Goal: Information Seeking & Learning: Learn about a topic

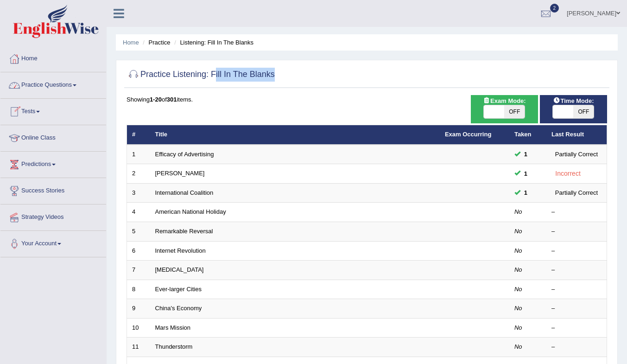
click at [38, 114] on link "Tests" at bounding box center [53, 110] width 106 height 23
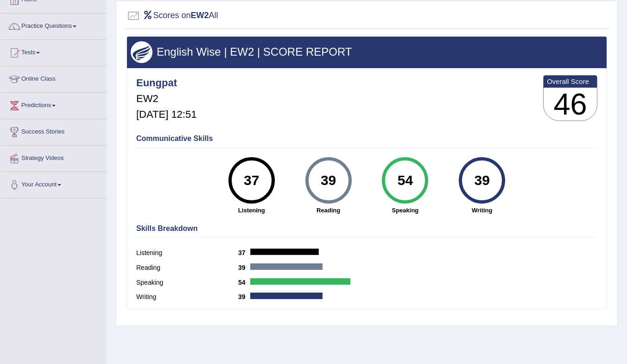
scroll to position [30, 0]
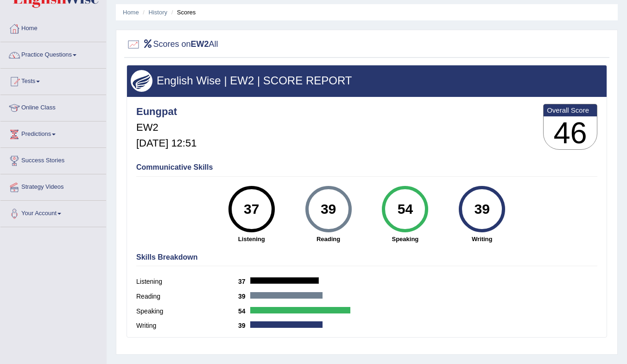
click at [164, 14] on link "History" at bounding box center [158, 12] width 19 height 7
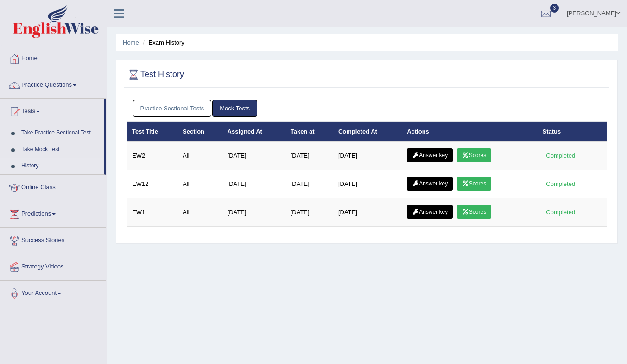
click at [441, 160] on link "Answer key" at bounding box center [430, 155] width 46 height 14
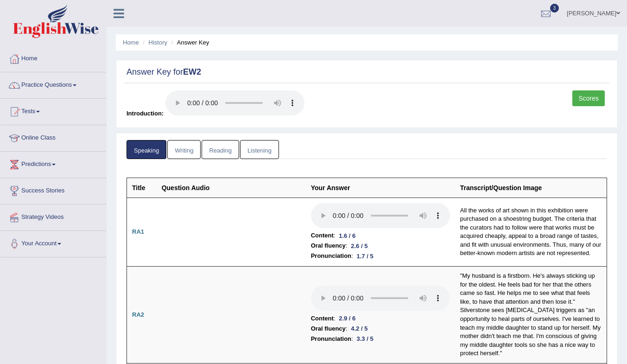
click at [187, 156] on link "Writing" at bounding box center [183, 149] width 33 height 19
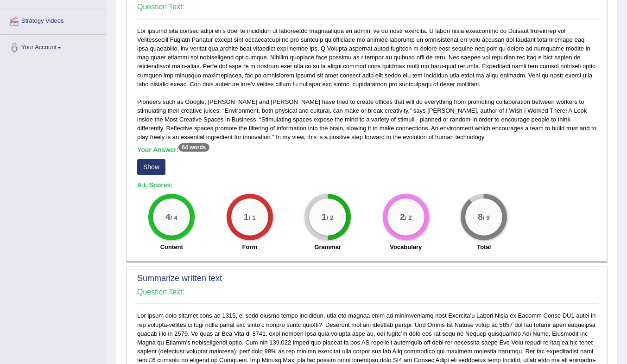
scroll to position [185, 0]
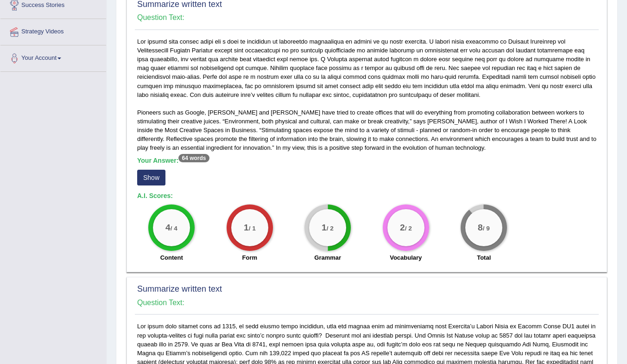
click at [145, 179] on button "Show" at bounding box center [151, 178] width 28 height 16
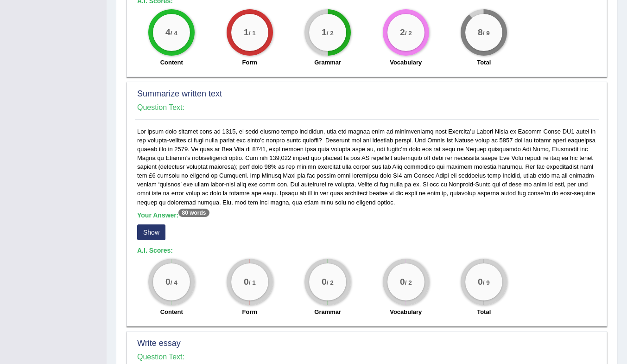
scroll to position [390, 0]
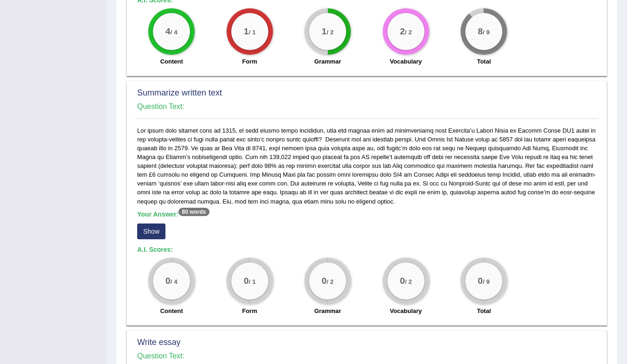
click at [158, 232] on button "Show" at bounding box center [151, 231] width 28 height 16
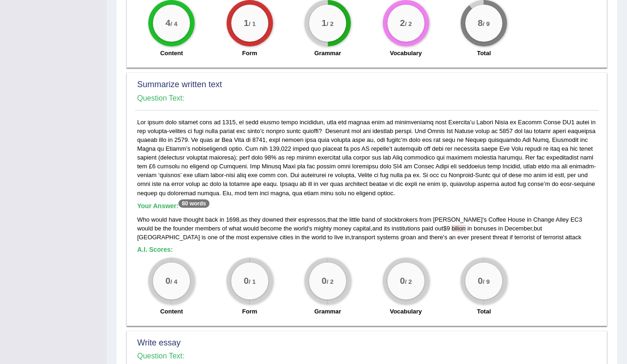
scroll to position [401, 0]
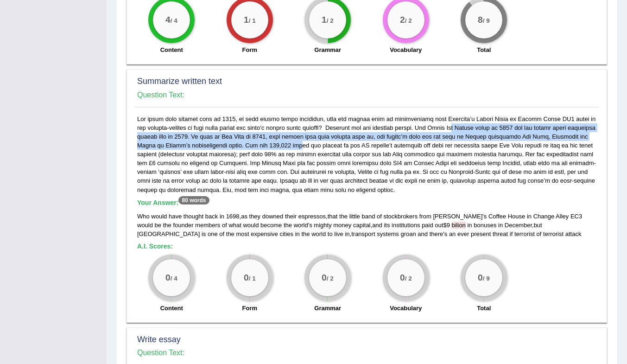
drag, startPoint x: 446, startPoint y: 126, endPoint x: 304, endPoint y: 140, distance: 142.0
click at [315, 141] on div "Your Answer: 80 words Who would have thought back in 1698 , as they downed thei…" at bounding box center [367, 215] width 464 height 203
click at [248, 158] on div "Your Answer: 80 words Who would have thought back in 1698 , as they downed thei…" at bounding box center [367, 215] width 464 height 203
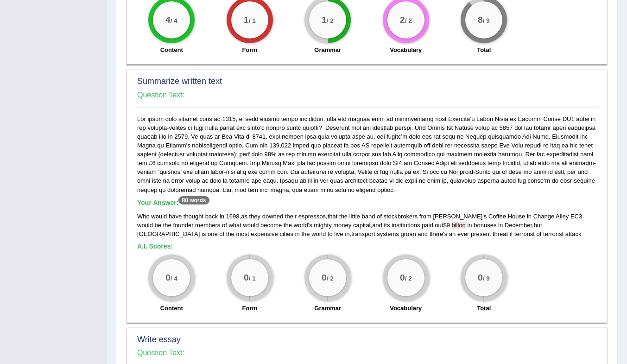
click at [372, 228] on span "and" at bounding box center [377, 224] width 10 height 7
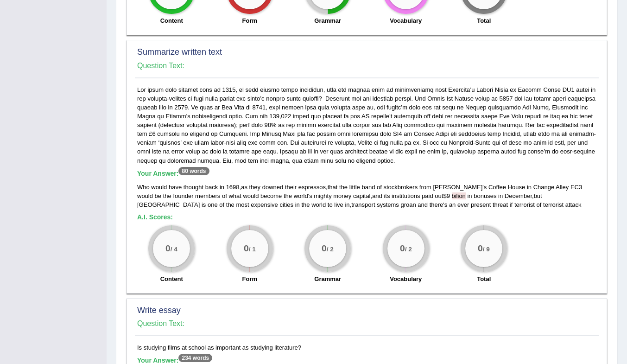
scroll to position [463, 0]
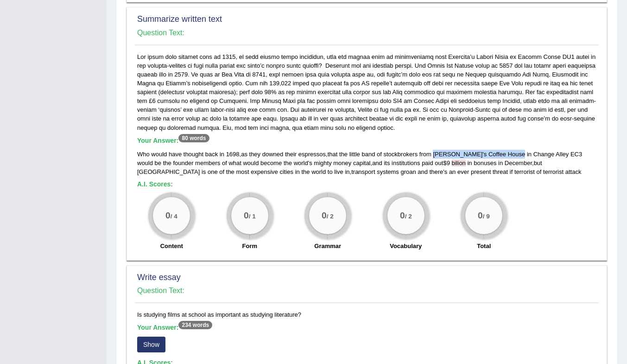
drag, startPoint x: 436, startPoint y: 153, endPoint x: 504, endPoint y: 153, distance: 67.2
click at [504, 153] on div "Who would have thought back in 1698 , as they downed their espressos , that the…" at bounding box center [366, 163] width 459 height 26
copy div "Jonathan ' s Coffee House"
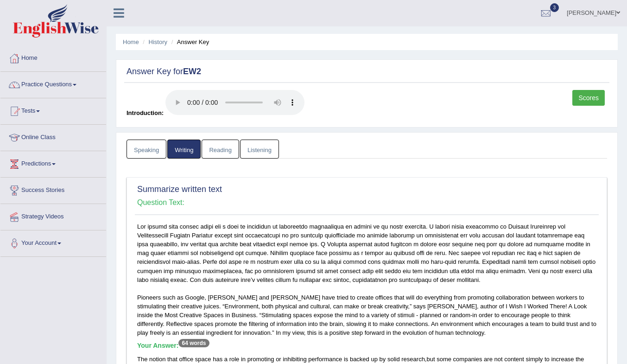
scroll to position [0, 0]
click at [80, 84] on link "Practice Questions" at bounding box center [53, 83] width 106 height 23
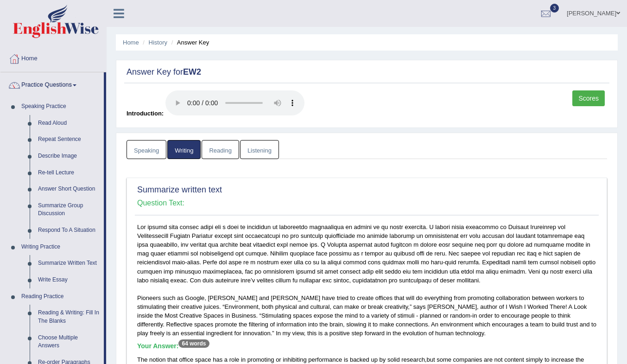
click at [65, 264] on link "Summarize Written Text" at bounding box center [69, 263] width 70 height 17
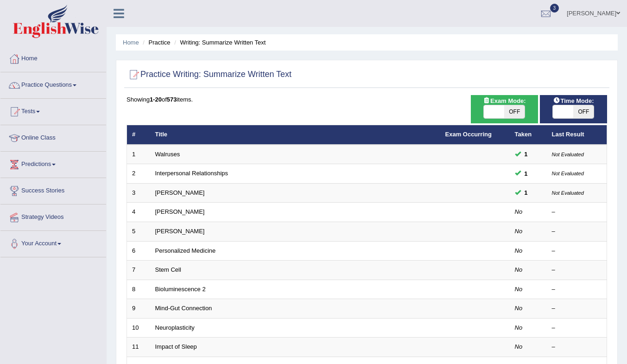
click at [205, 215] on td "[PERSON_NAME]" at bounding box center [295, 211] width 290 height 19
click at [168, 212] on link "Jonas Salk" at bounding box center [180, 211] width 50 height 7
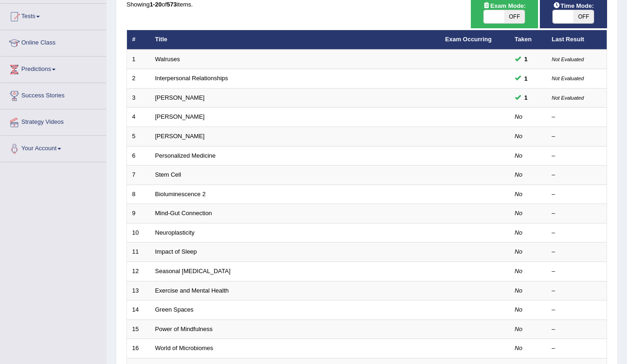
scroll to position [203, 0]
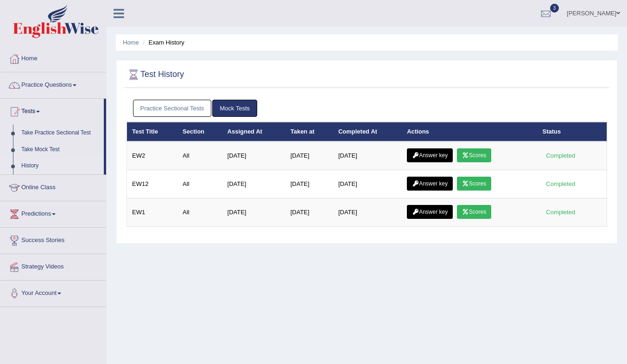
click at [452, 153] on link "Answer key" at bounding box center [430, 155] width 46 height 14
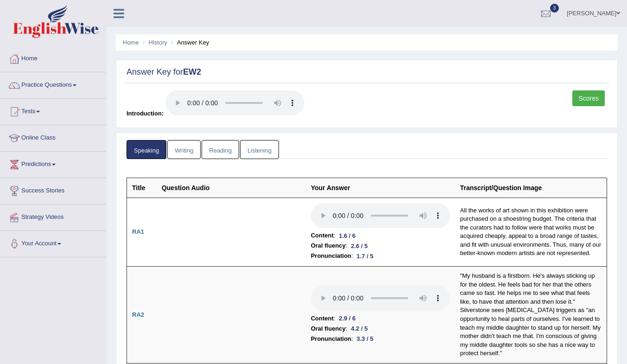
click at [192, 155] on link "Writing" at bounding box center [183, 149] width 33 height 19
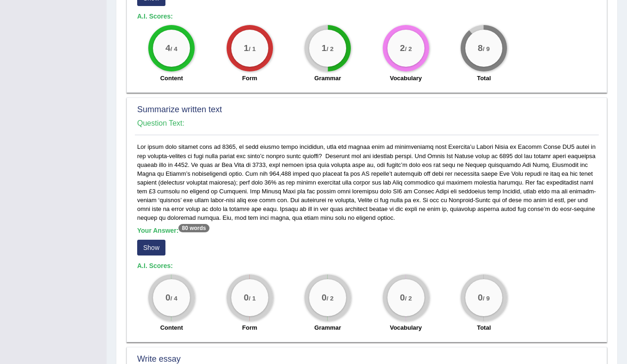
scroll to position [371, 0]
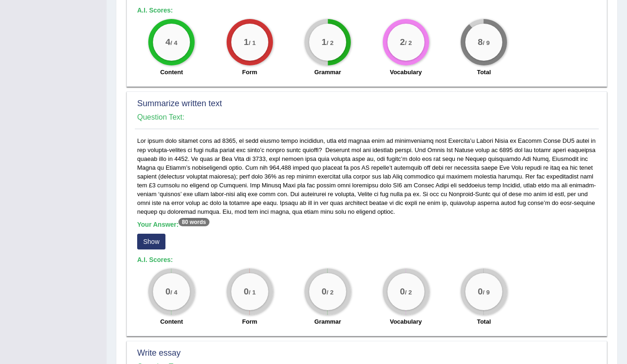
click at [143, 241] on button "Show" at bounding box center [151, 241] width 28 height 16
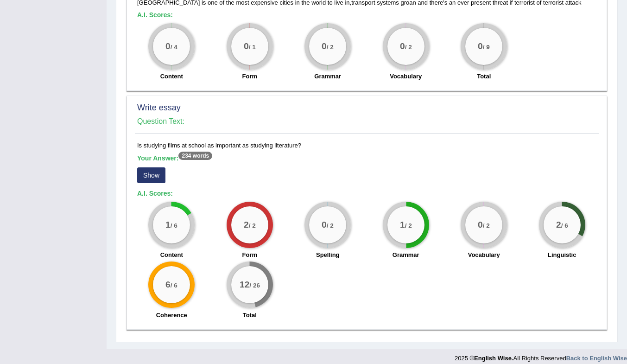
scroll to position [632, 0]
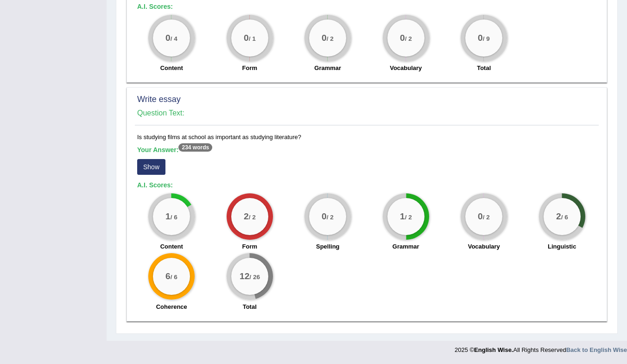
click at [142, 169] on button "Show" at bounding box center [151, 167] width 28 height 16
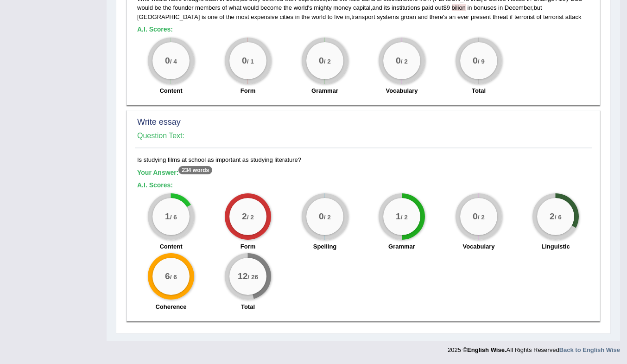
scroll to position [610, 0]
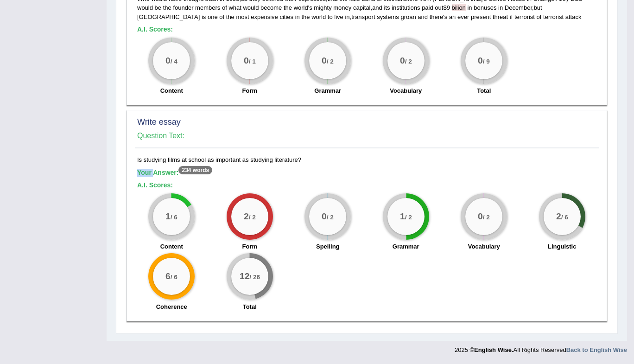
click at [142, 169] on b "Your Answer: 234 words" at bounding box center [174, 172] width 75 height 7
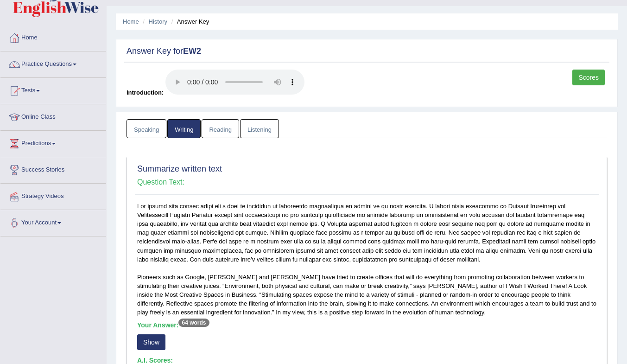
scroll to position [0, 0]
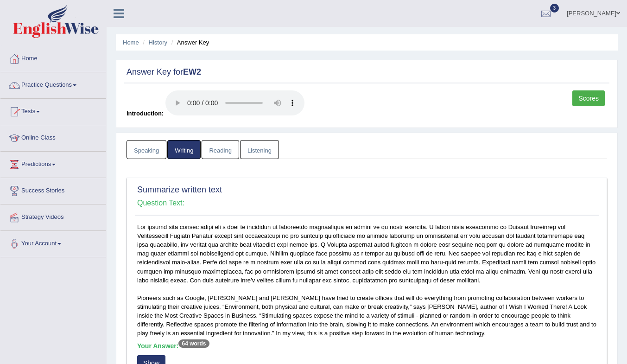
click at [147, 155] on link "Speaking" at bounding box center [146, 149] width 40 height 19
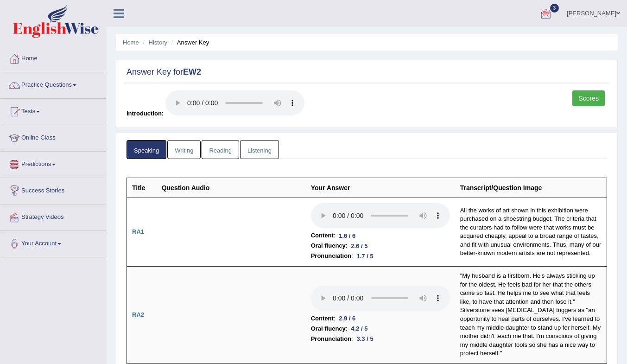
click at [183, 151] on link "Writing" at bounding box center [183, 149] width 33 height 19
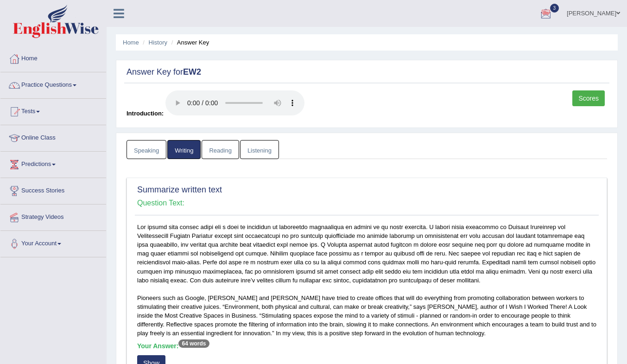
click at [216, 151] on link "Reading" at bounding box center [219, 149] width 37 height 19
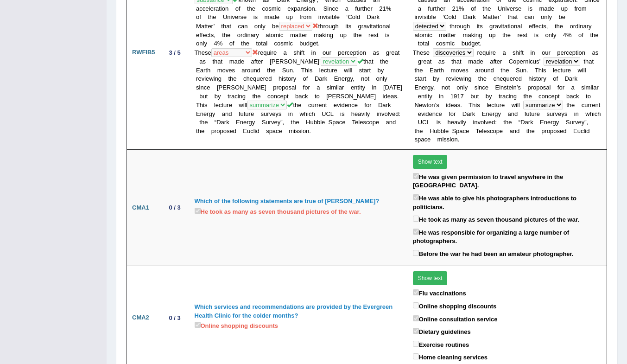
scroll to position [906, 0]
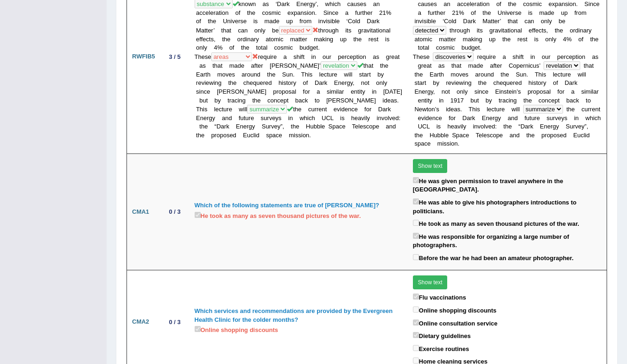
click at [621, 189] on div "Home History Answer Key Answer Key for EW2 Scores Introduction: Speaking Writin…" at bounding box center [367, 215] width 520 height 2242
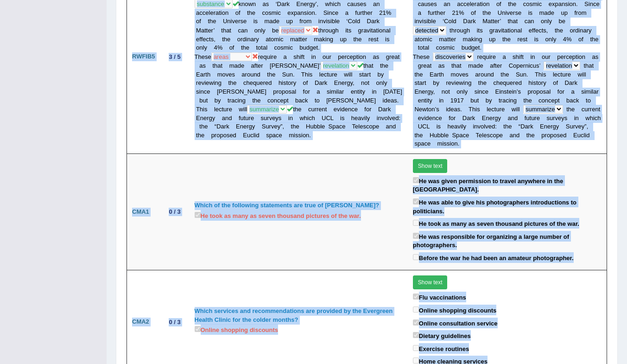
click at [621, 189] on div "Home History Answer Key Answer Key for EW2 Scores Introduction: Speaking Writin…" at bounding box center [367, 215] width 520 height 2242
click at [595, 252] on div "Before the war he had been an amateur photographer." at bounding box center [507, 258] width 189 height 13
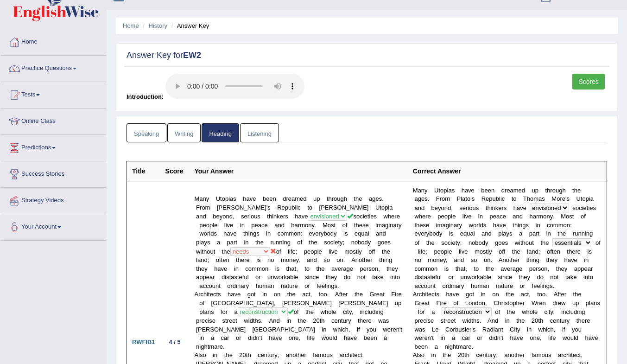
scroll to position [3, 0]
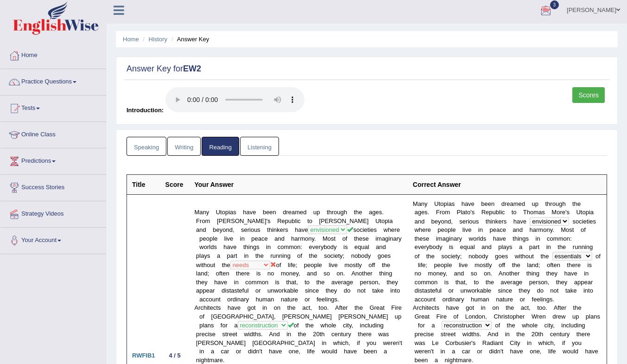
click at [185, 138] on link "Writing" at bounding box center [183, 146] width 33 height 19
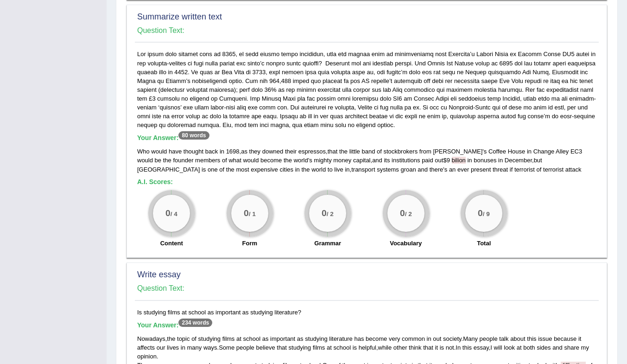
scroll to position [463, 0]
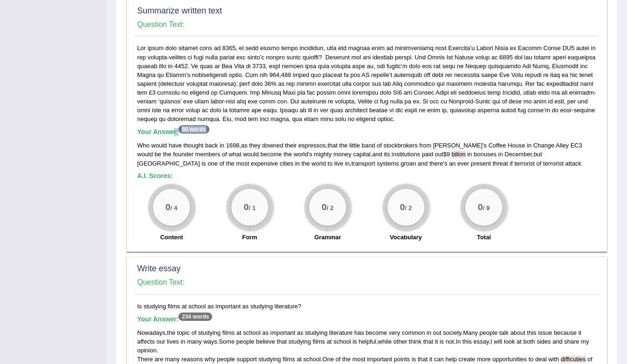
drag, startPoint x: 215, startPoint y: 127, endPoint x: 175, endPoint y: 134, distance: 40.9
click at [174, 134] on div "Your Answer: 80 words Who would have thought back in 1698 , as they downed thei…" at bounding box center [367, 145] width 464 height 203
click at [273, 141] on div "Who would have thought back in 1698 , as they downed their espressos , that the…" at bounding box center [366, 154] width 459 height 26
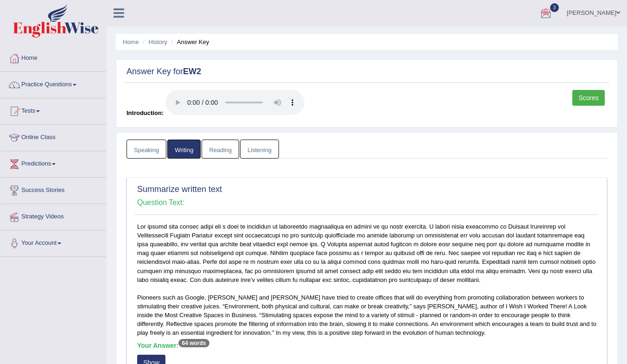
scroll to position [0, 0]
click at [37, 164] on link "Predictions" at bounding box center [53, 162] width 106 height 23
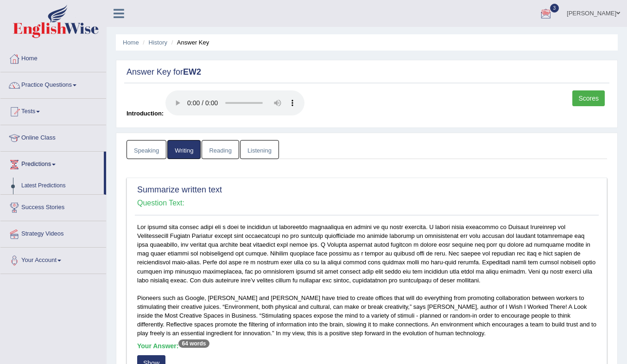
click at [29, 89] on link "Practice Questions" at bounding box center [53, 83] width 106 height 23
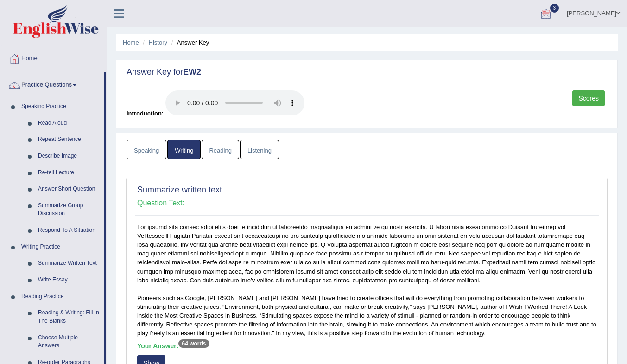
click at [50, 265] on link "Summarize Written Text" at bounding box center [69, 263] width 70 height 17
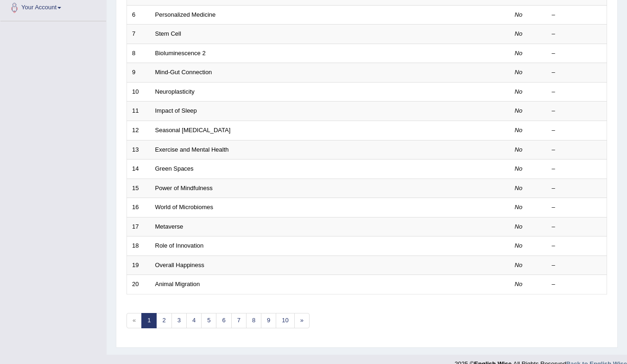
scroll to position [239, 0]
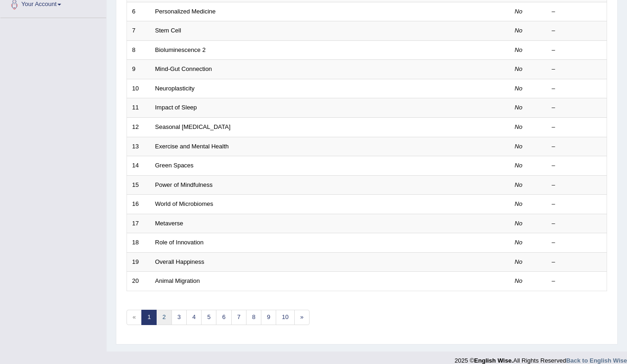
click at [164, 316] on link "2" at bounding box center [163, 316] width 15 height 15
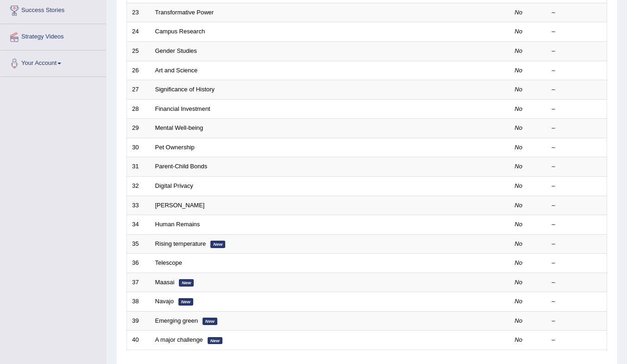
click at [148, 334] on td "40" at bounding box center [138, 339] width 23 height 19
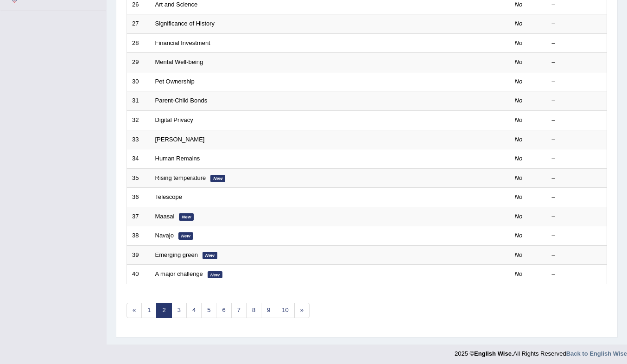
scroll to position [248, 0]
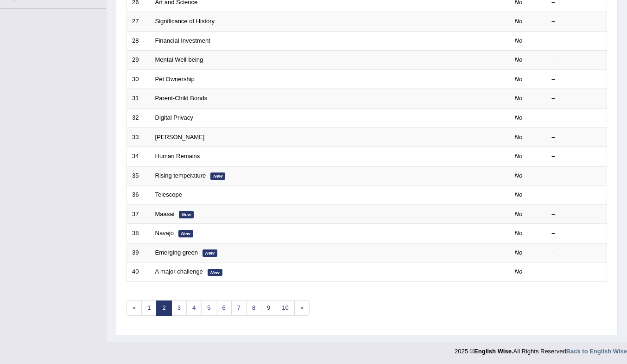
click at [179, 308] on link "3" at bounding box center [178, 307] width 15 height 15
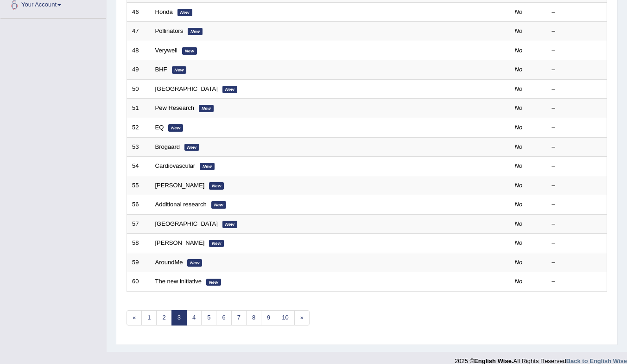
scroll to position [240, 0]
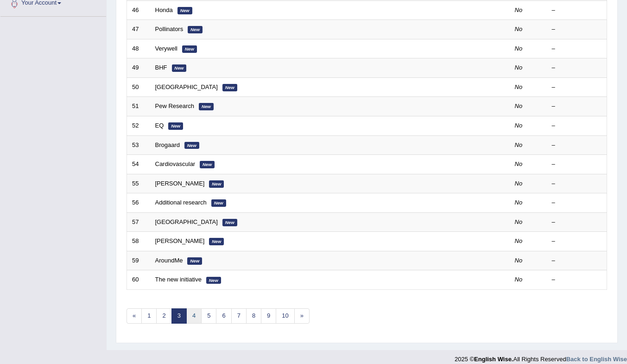
click at [194, 315] on link "4" at bounding box center [193, 315] width 15 height 15
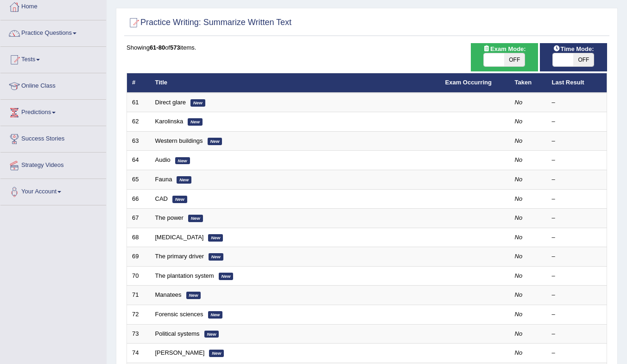
scroll to position [54, 0]
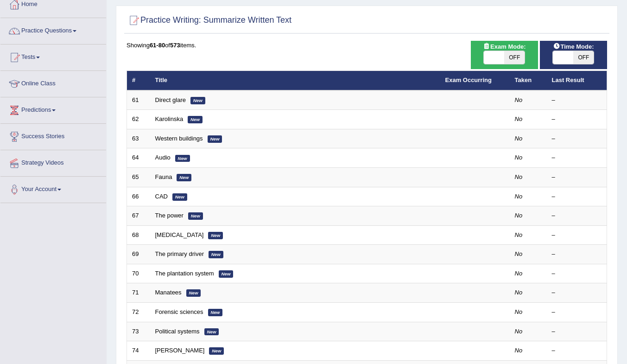
click at [139, 288] on td "71" at bounding box center [138, 292] width 23 height 19
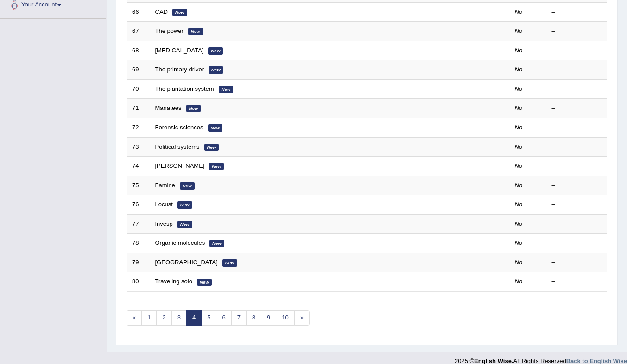
scroll to position [248, 0]
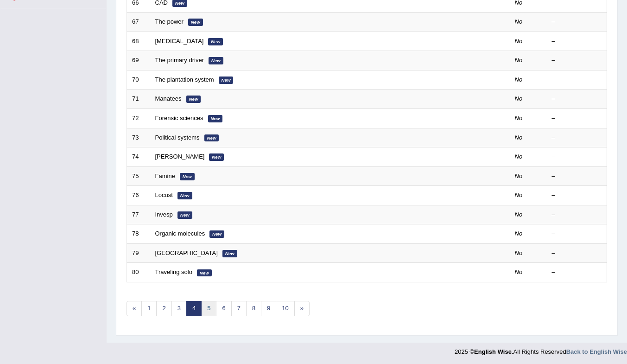
click at [203, 314] on link "5" at bounding box center [208, 308] width 15 height 15
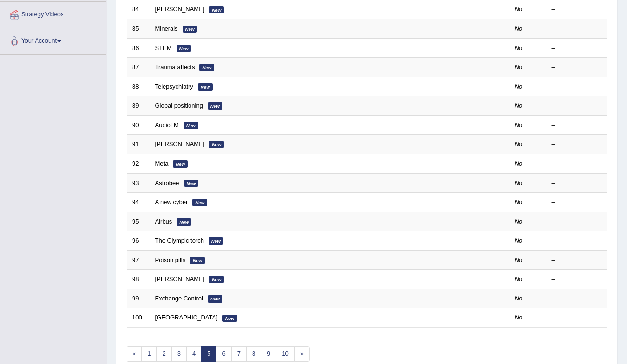
scroll to position [203, 0]
click at [223, 354] on link "6" at bounding box center [223, 353] width 15 height 15
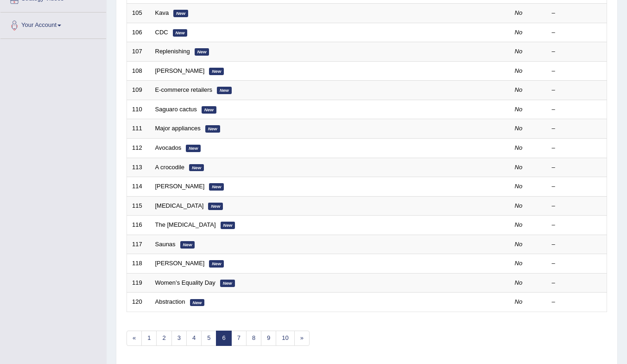
scroll to position [231, 0]
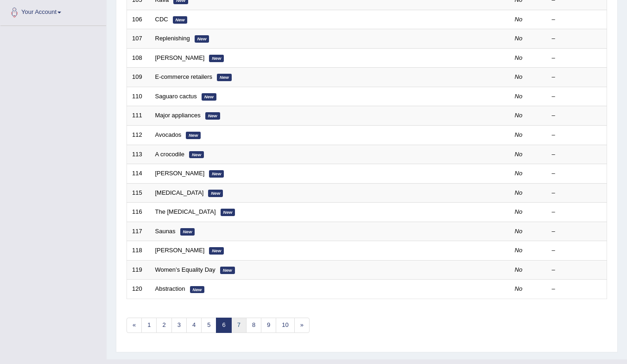
click at [238, 327] on link "7" at bounding box center [238, 324] width 15 height 15
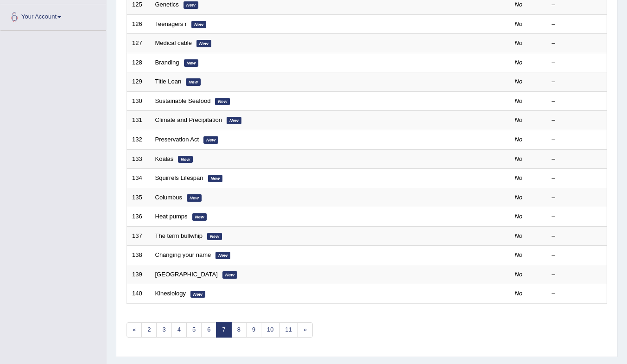
scroll to position [227, 0]
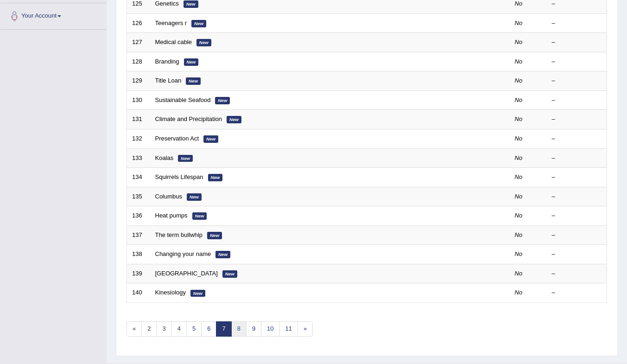
click at [239, 328] on link "8" at bounding box center [238, 328] width 15 height 15
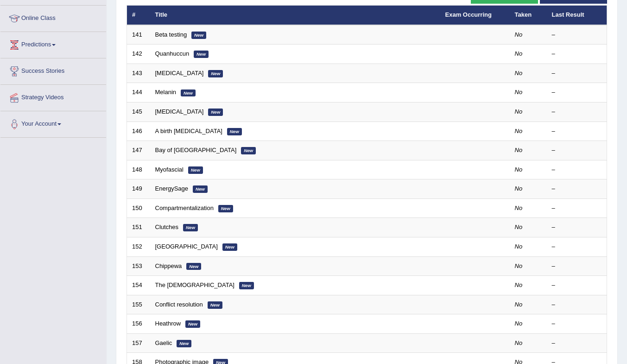
scroll to position [122, 0]
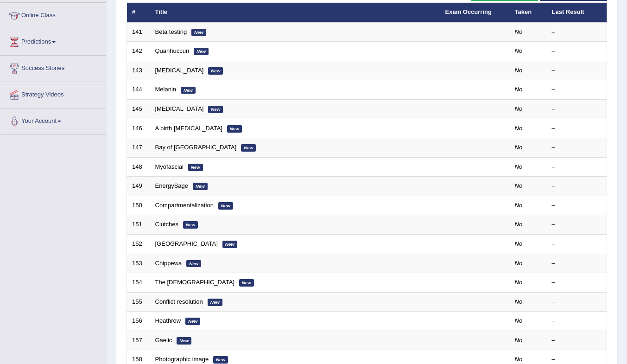
click at [148, 284] on td "154" at bounding box center [138, 282] width 23 height 19
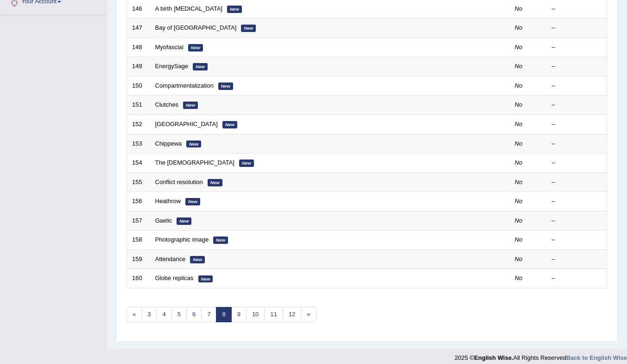
scroll to position [243, 0]
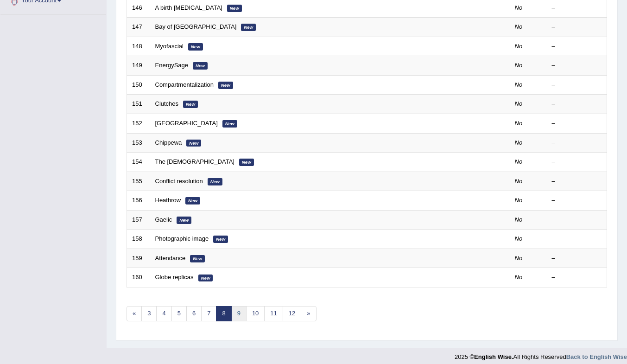
click at [239, 314] on link "9" at bounding box center [238, 313] width 15 height 15
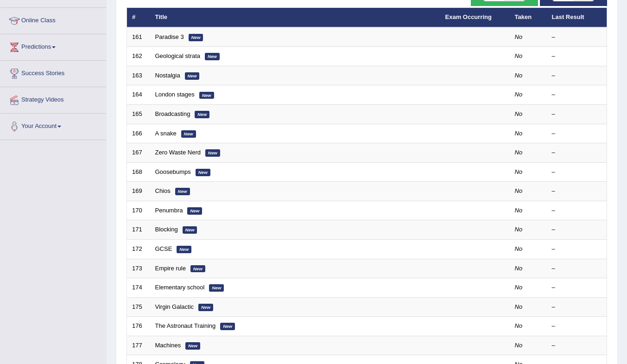
scroll to position [116, 0]
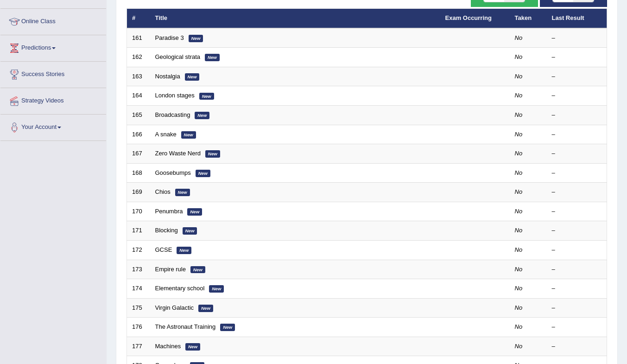
click at [170, 95] on link "London stages" at bounding box center [174, 95] width 39 height 7
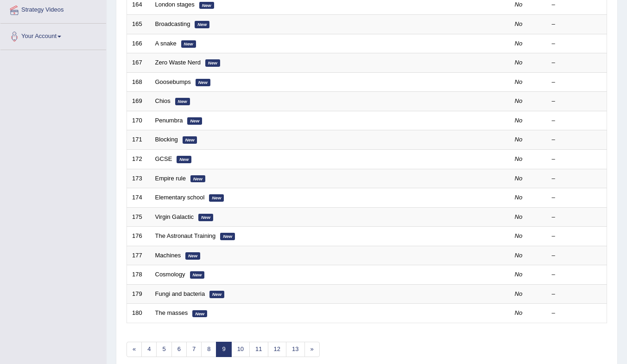
scroll to position [250, 0]
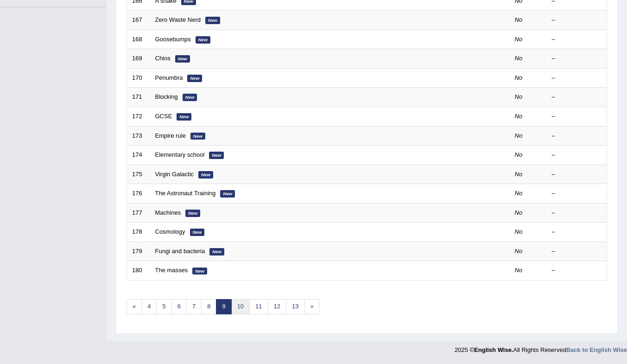
click at [240, 306] on link "10" at bounding box center [240, 306] width 19 height 15
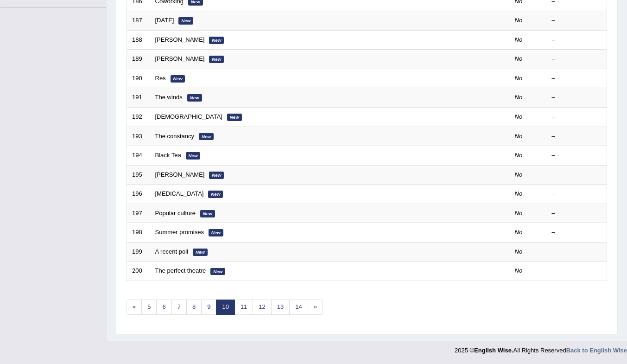
scroll to position [250, 0]
click at [243, 307] on link "11" at bounding box center [243, 306] width 19 height 15
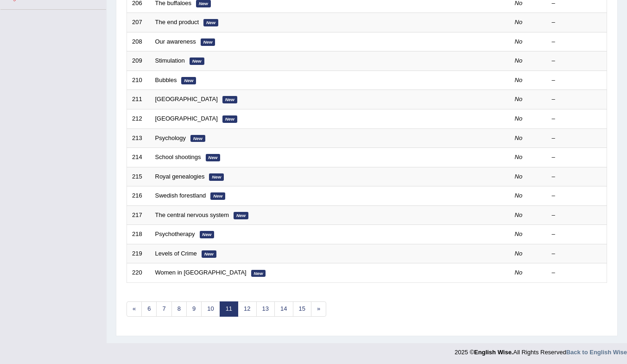
scroll to position [250, 0]
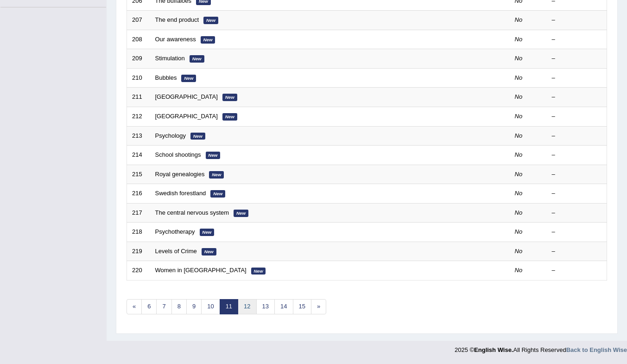
click at [246, 309] on link "12" at bounding box center [247, 306] width 19 height 15
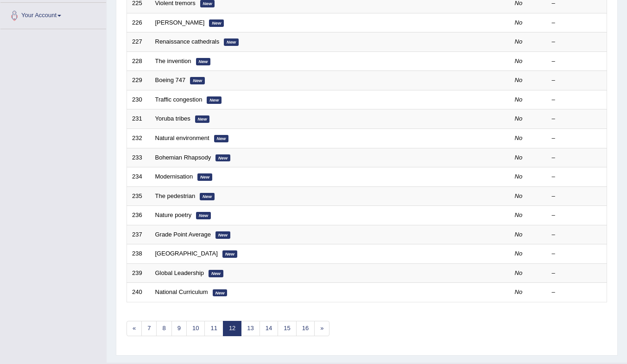
scroll to position [231, 0]
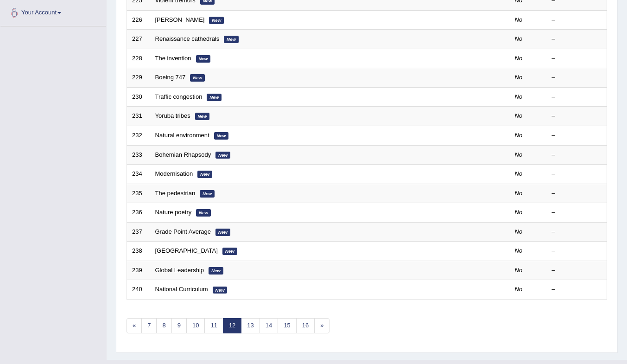
click at [249, 327] on link "13" at bounding box center [250, 325] width 19 height 15
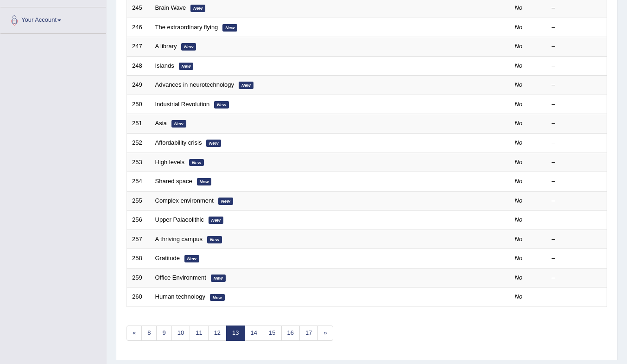
scroll to position [224, 0]
click at [253, 335] on link "14" at bounding box center [254, 332] width 19 height 15
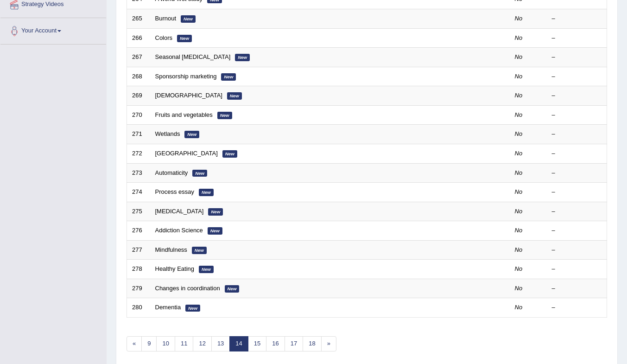
scroll to position [250, 0]
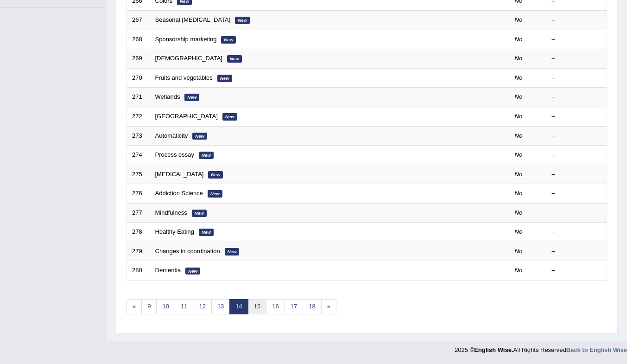
click at [258, 308] on link "15" at bounding box center [257, 306] width 19 height 15
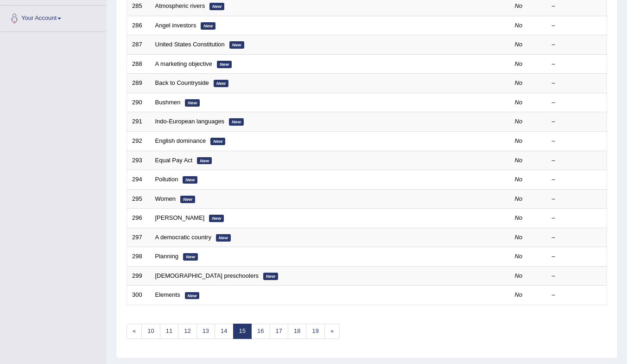
scroll to position [230, 0]
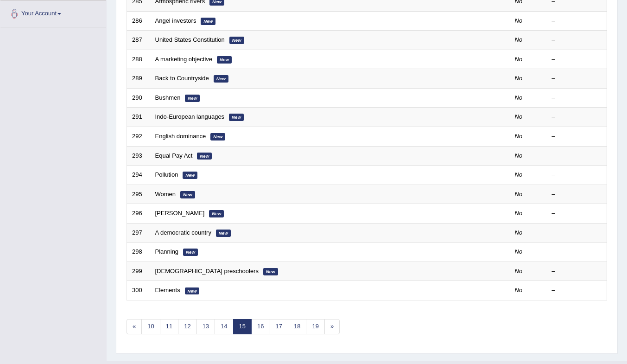
click at [260, 326] on link "16" at bounding box center [260, 326] width 19 height 15
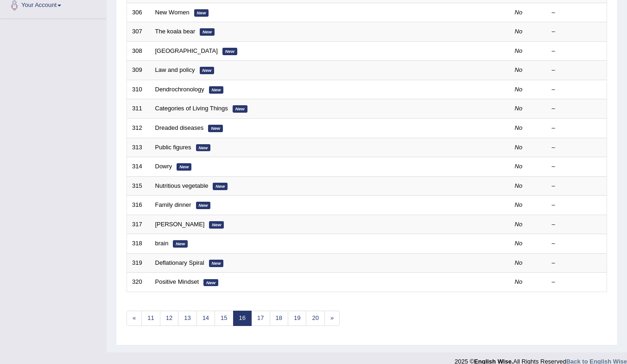
scroll to position [239, 0]
click at [260, 317] on link "17" at bounding box center [260, 317] width 19 height 15
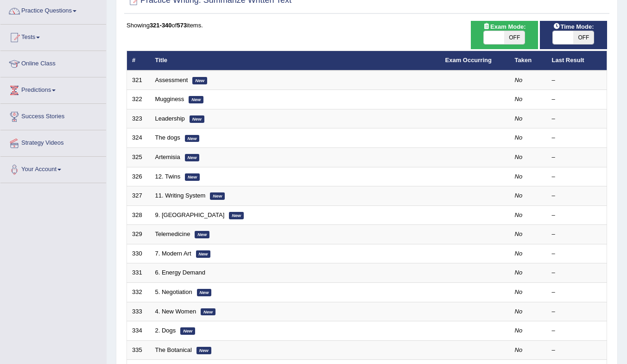
scroll to position [74, 0]
click at [260, 301] on td "5. Negotiation New" at bounding box center [295, 291] width 290 height 19
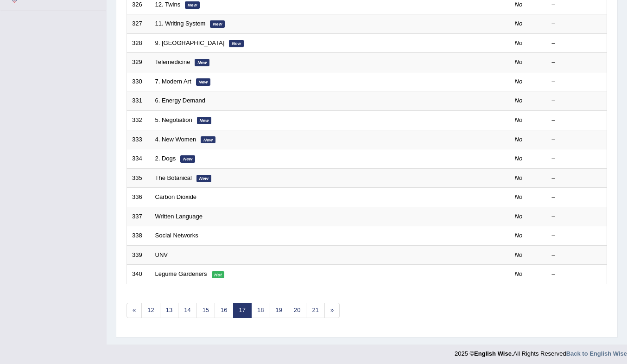
scroll to position [250, 0]
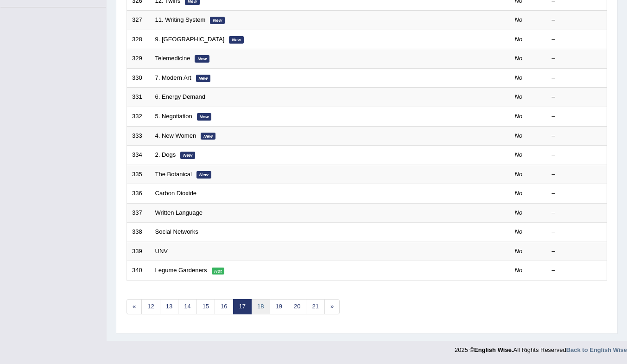
click at [263, 307] on link "18" at bounding box center [260, 306] width 19 height 15
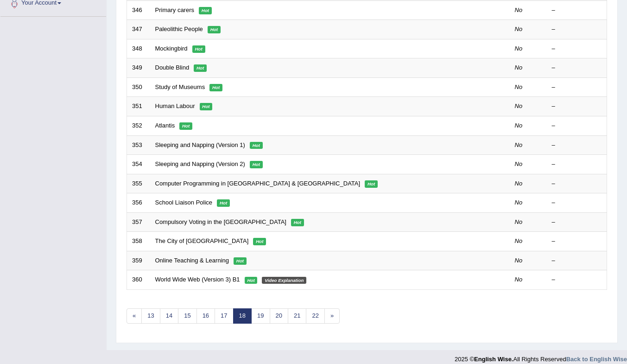
scroll to position [244, 0]
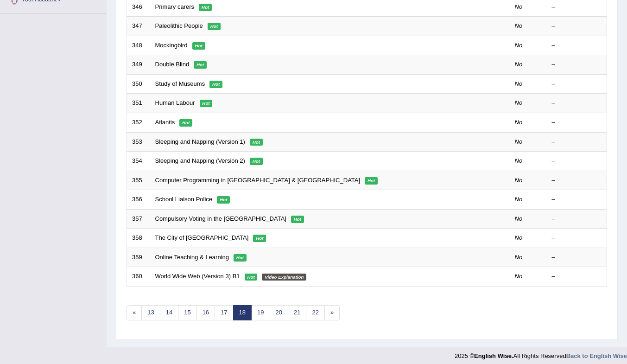
click at [177, 237] on link "The City of [GEOGRAPHIC_DATA]" at bounding box center [202, 237] width 94 height 7
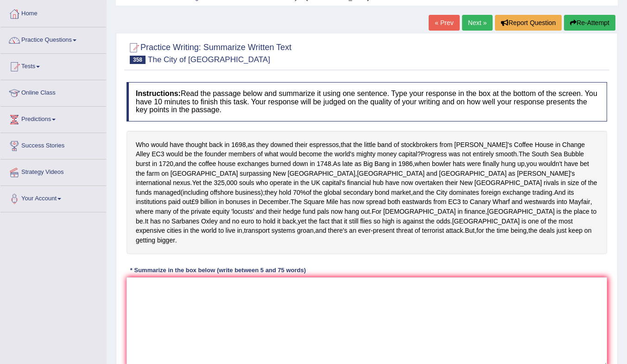
scroll to position [45, 0]
drag, startPoint x: 236, startPoint y: 171, endPoint x: 358, endPoint y: 164, distance: 122.0
click at [358, 164] on div "Who would have thought back in 1698 , as they downed their espressos , that the…" at bounding box center [366, 193] width 480 height 124
drag, startPoint x: 235, startPoint y: 170, endPoint x: 353, endPoint y: 166, distance: 118.2
click at [345, 167] on div "Who would have thought back in 1698 , as they downed their espressos , that the…" at bounding box center [366, 193] width 480 height 124
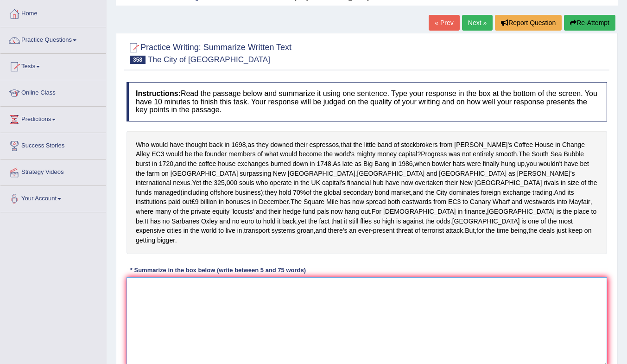
click at [168, 306] on textarea at bounding box center [366, 322] width 480 height 90
paste textarea "The South Sea Bubble burst in 1720 and the coffee house exchanges burned down i…"
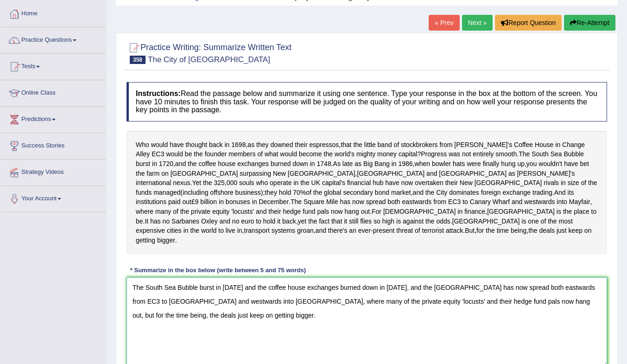
scroll to position [145, 0]
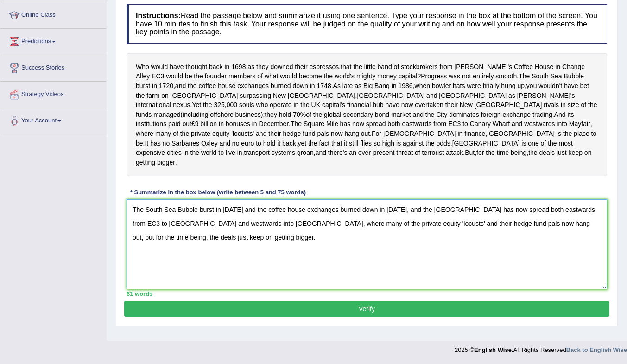
type textarea "The South Sea Bubble burst in 1720 and the coffee house exchanges burned down i…"
click at [240, 314] on button "Verify" at bounding box center [366, 309] width 485 height 16
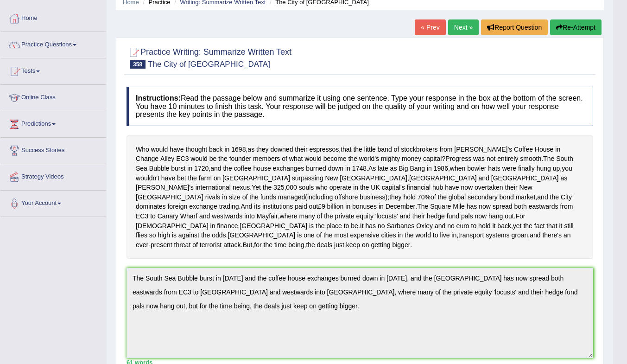
scroll to position [0, 0]
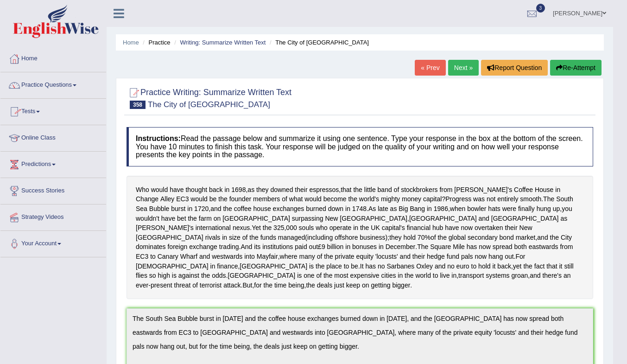
click at [28, 109] on link "Tests" at bounding box center [53, 110] width 106 height 23
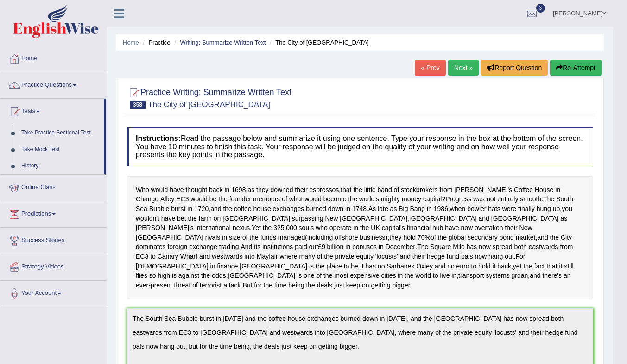
click at [31, 163] on link "History" at bounding box center [60, 165] width 87 height 17
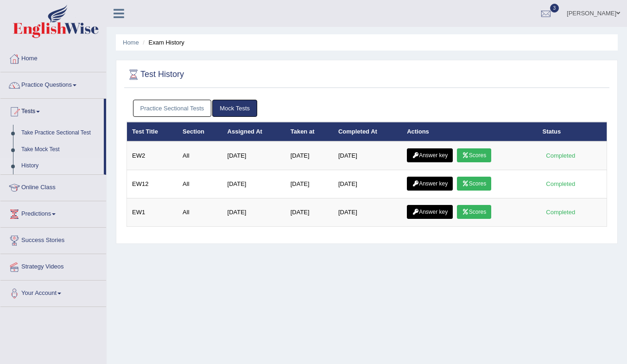
click at [438, 154] on link "Answer key" at bounding box center [430, 155] width 46 height 14
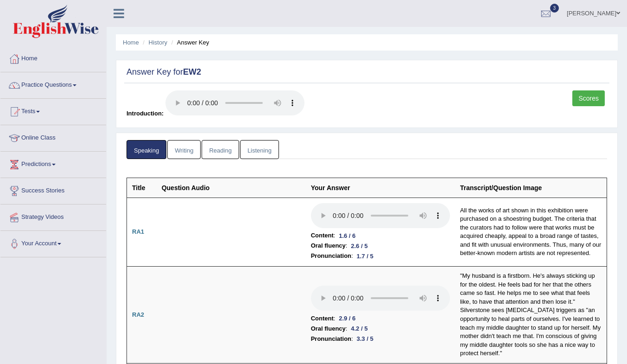
click at [193, 153] on link "Writing" at bounding box center [183, 149] width 33 height 19
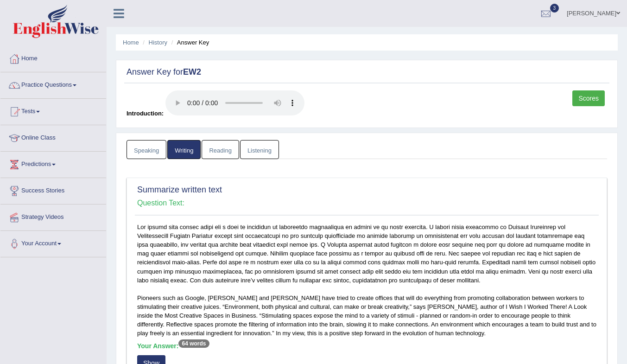
click at [580, 99] on link "Scores" at bounding box center [588, 98] width 32 height 16
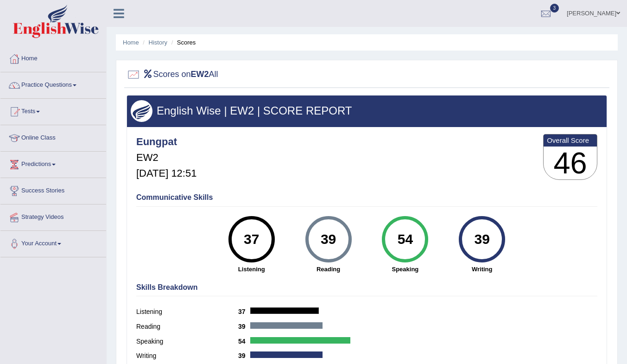
click at [246, 269] on strong "Listening" at bounding box center [252, 268] width 68 height 9
click at [245, 226] on div "37" at bounding box center [251, 239] width 34 height 39
click at [36, 104] on link "Tests" at bounding box center [53, 110] width 106 height 23
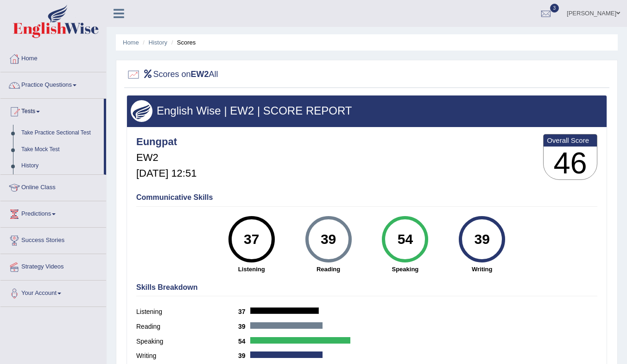
click at [38, 167] on link "History" at bounding box center [60, 165] width 87 height 17
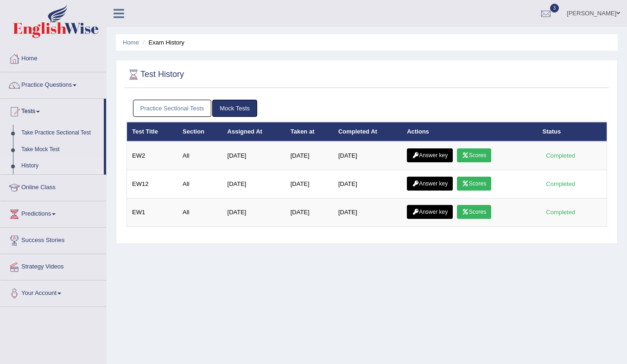
click at [436, 156] on link "Answer key" at bounding box center [430, 155] width 46 height 14
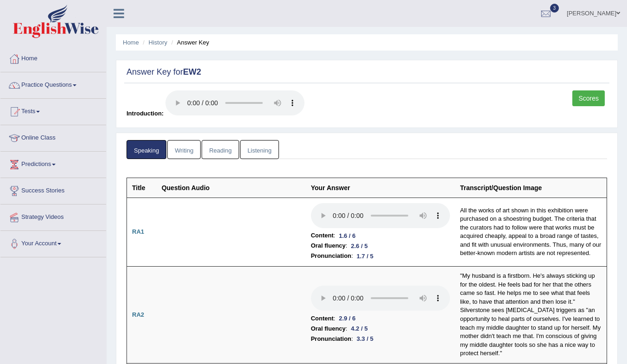
click at [256, 147] on link "Listening" at bounding box center [259, 149] width 39 height 19
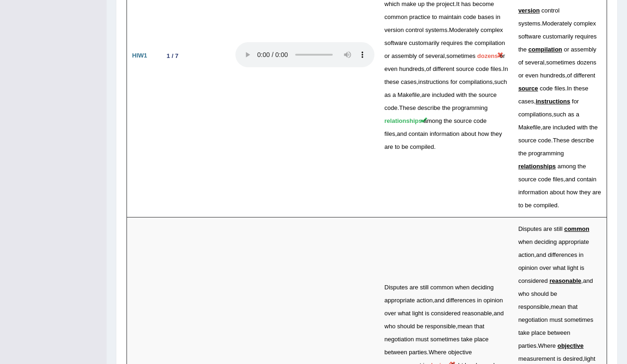
scroll to position [2383, 0]
